Goal: Transaction & Acquisition: Purchase product/service

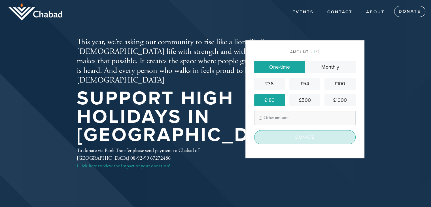
click at [306, 136] on input "Donate" at bounding box center [304, 137] width 101 height 14
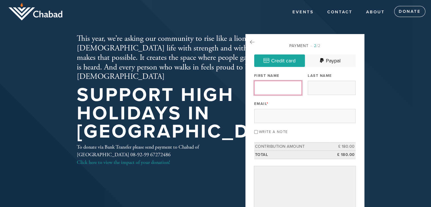
click at [268, 87] on input "First Name" at bounding box center [278, 88] width 48 height 14
type input "[PERSON_NAME]"
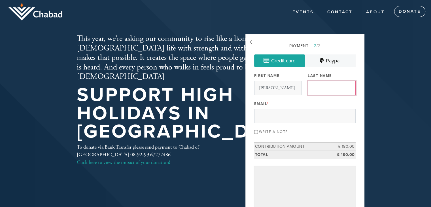
click at [328, 83] on input "Last Name" at bounding box center [332, 88] width 48 height 14
type input "Gancz"
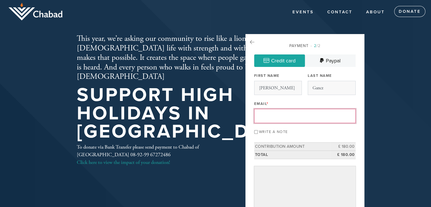
click at [265, 113] on input "Email *" at bounding box center [304, 116] width 101 height 14
type input "[EMAIL_ADDRESS][DOMAIN_NAME]"
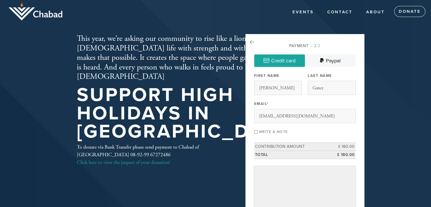
click at [255, 132] on input "Write a note" at bounding box center [256, 132] width 4 height 4
checkbox input "true"
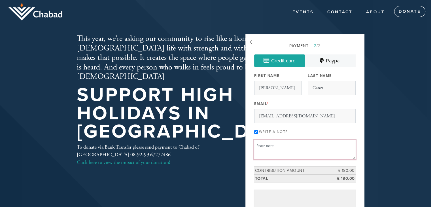
click at [284, 158] on textarea "Message or dedication" at bounding box center [304, 149] width 101 height 19
type textarea "t"
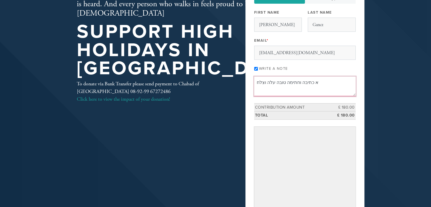
scroll to position [64, 0]
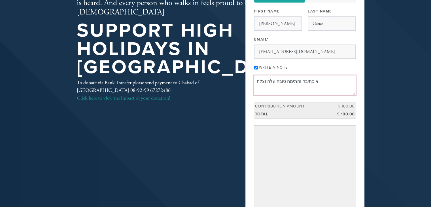
type textarea "א כתיבה וחתימה טובה עלה וצלח"
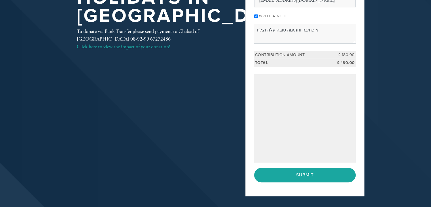
scroll to position [116, 0]
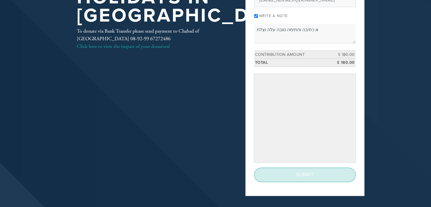
click at [307, 175] on input "Submit" at bounding box center [304, 175] width 101 height 14
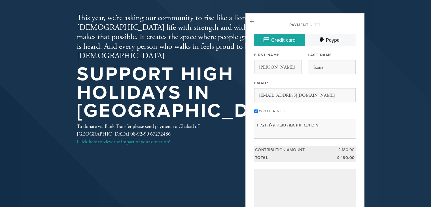
scroll to position [0, 0]
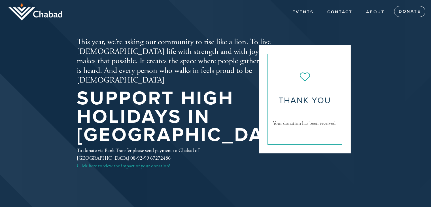
click at [296, 85] on div "Thank you Your donation has been received!" at bounding box center [305, 99] width 75 height 91
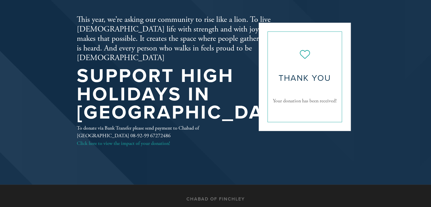
scroll to position [3, 0]
